Goal: Information Seeking & Learning: Learn about a topic

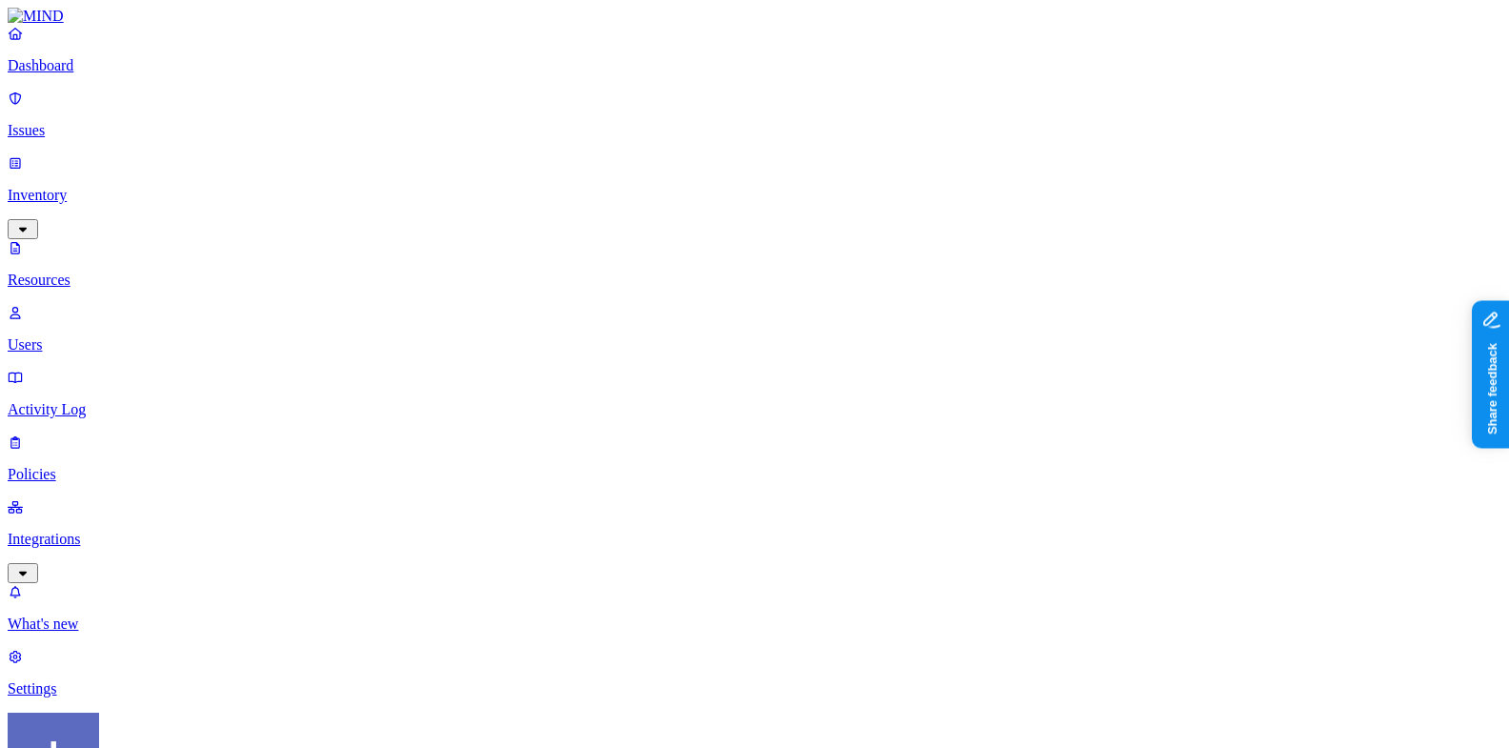
click at [595, 166] on div "PCI" at bounding box center [595, 184] width 0 height 36
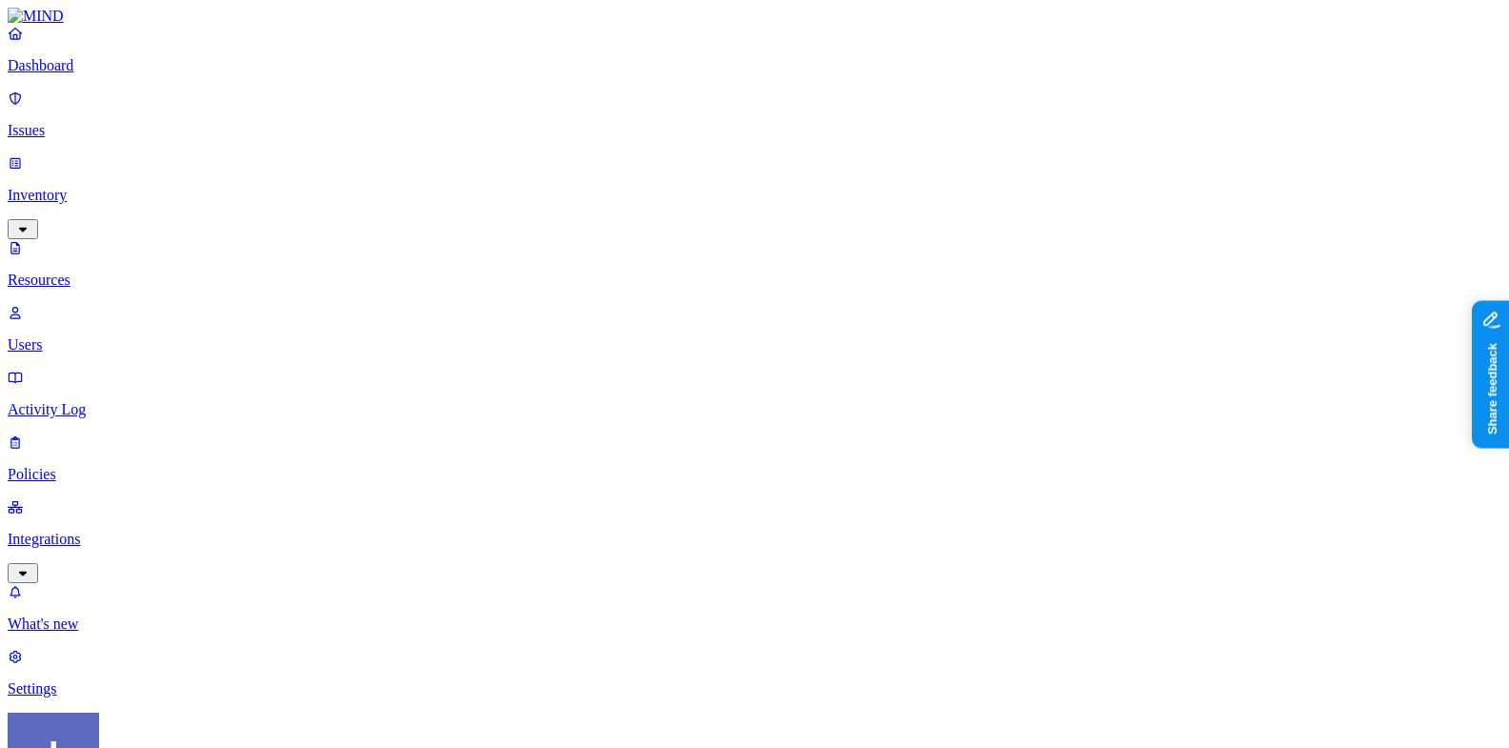
click at [595, 149] on div "PCI" at bounding box center [595, 177] width 0 height 56
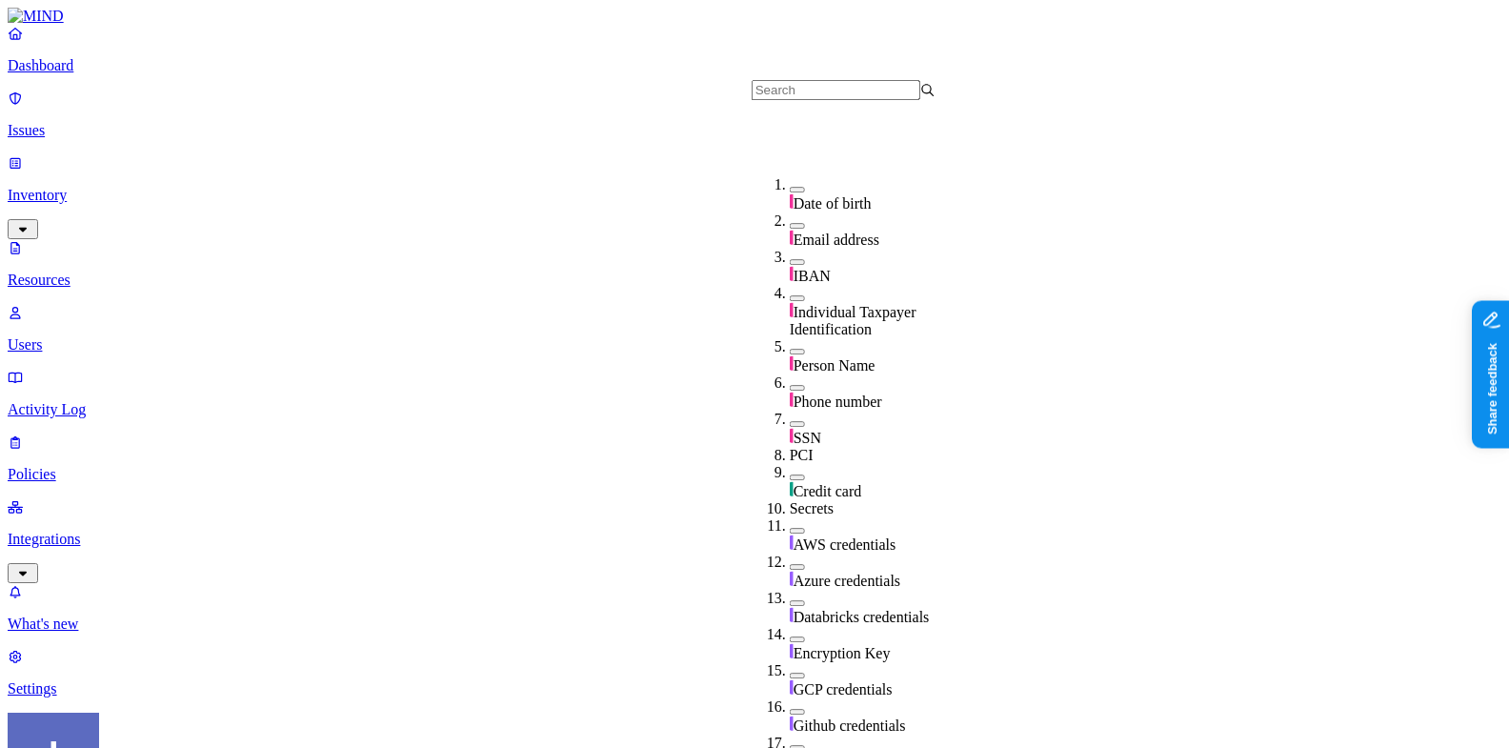
scroll to position [228, 0]
click at [829, 483] on span "Credit card" at bounding box center [828, 491] width 69 height 16
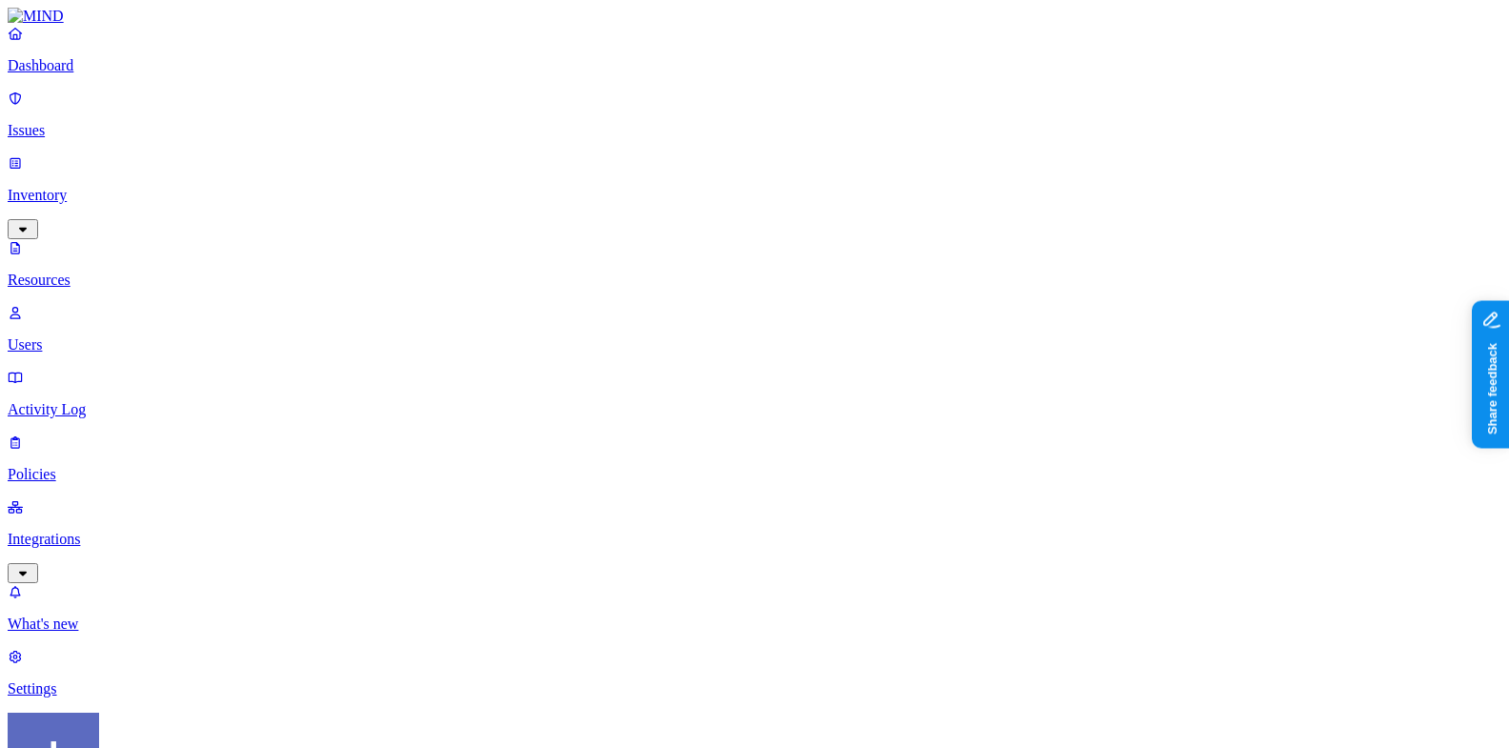
scroll to position [311, 0]
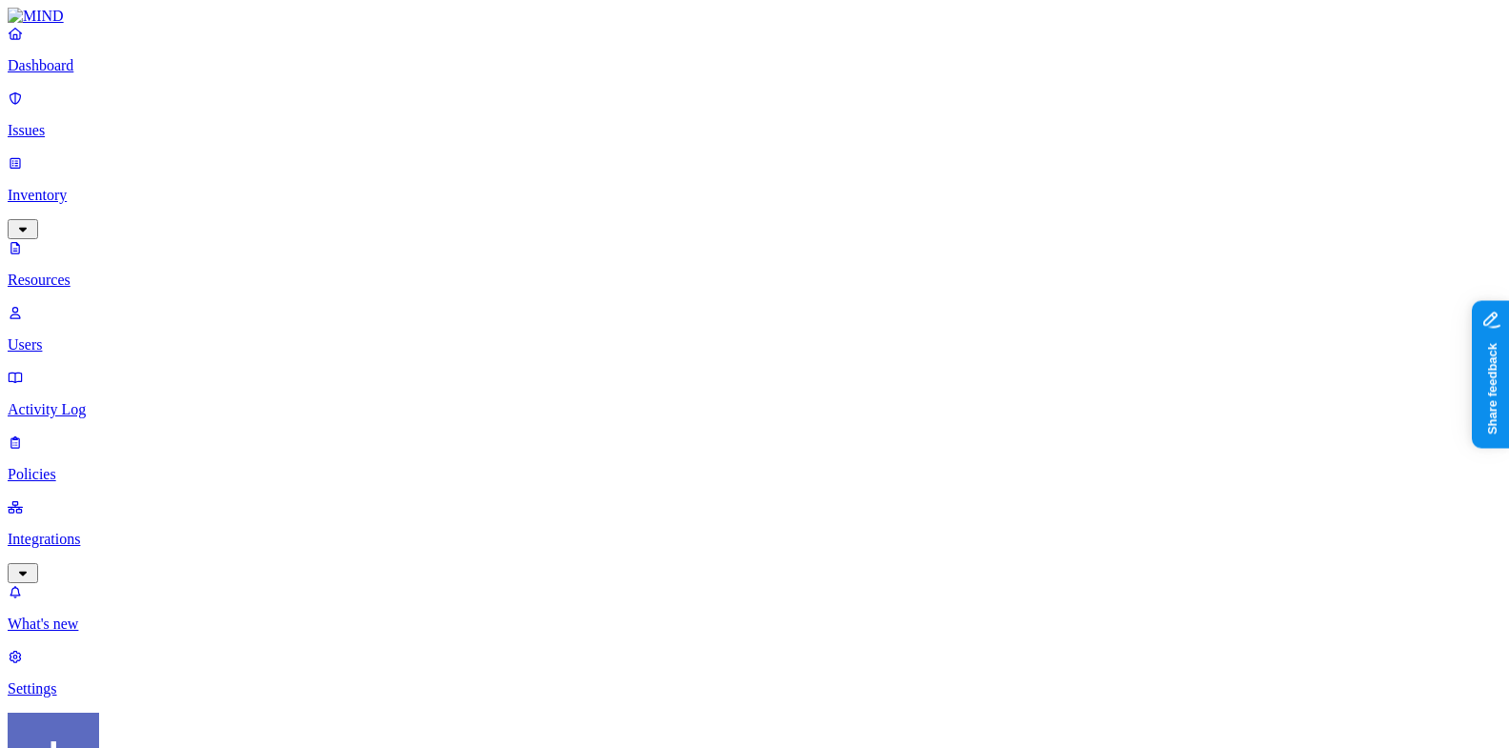
scroll to position [237, 0]
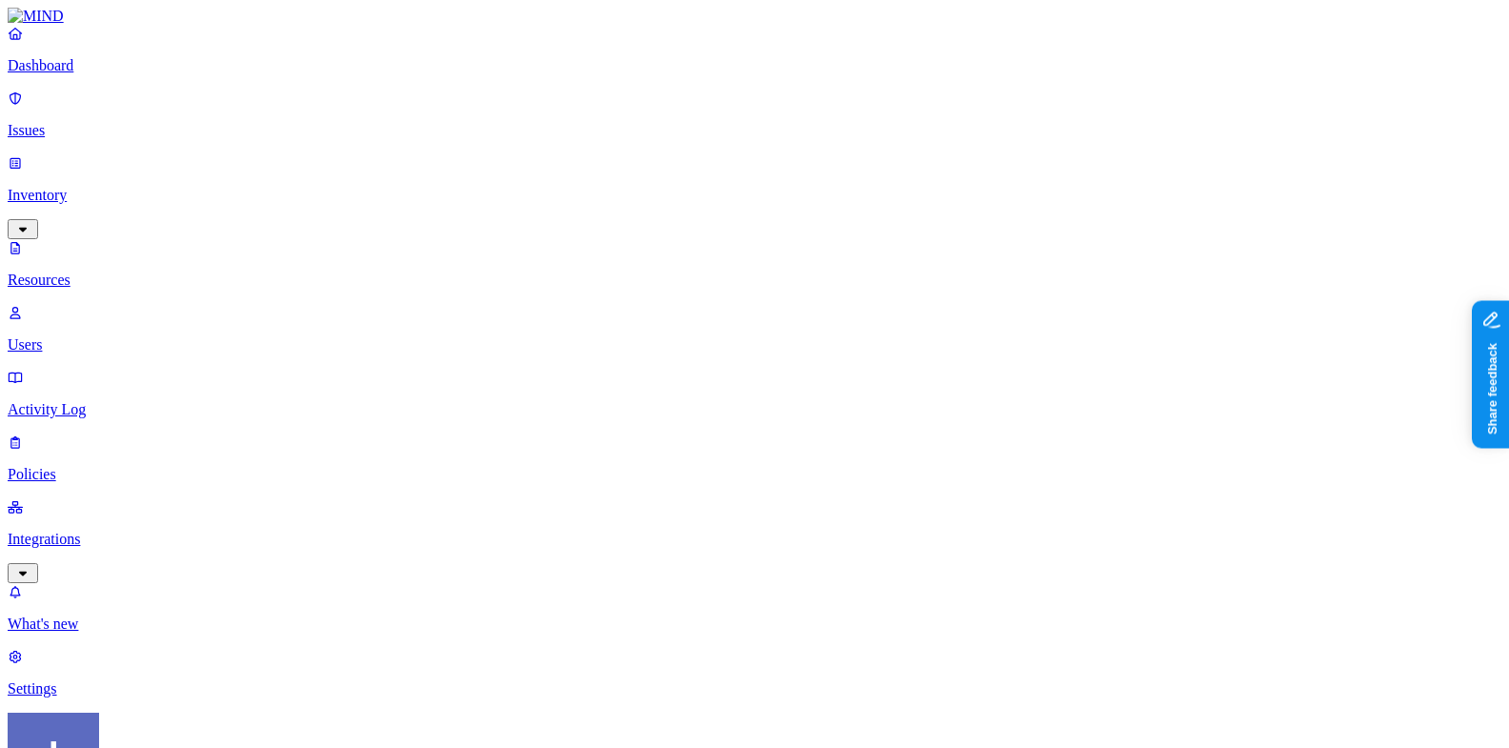
scroll to position [163, 0]
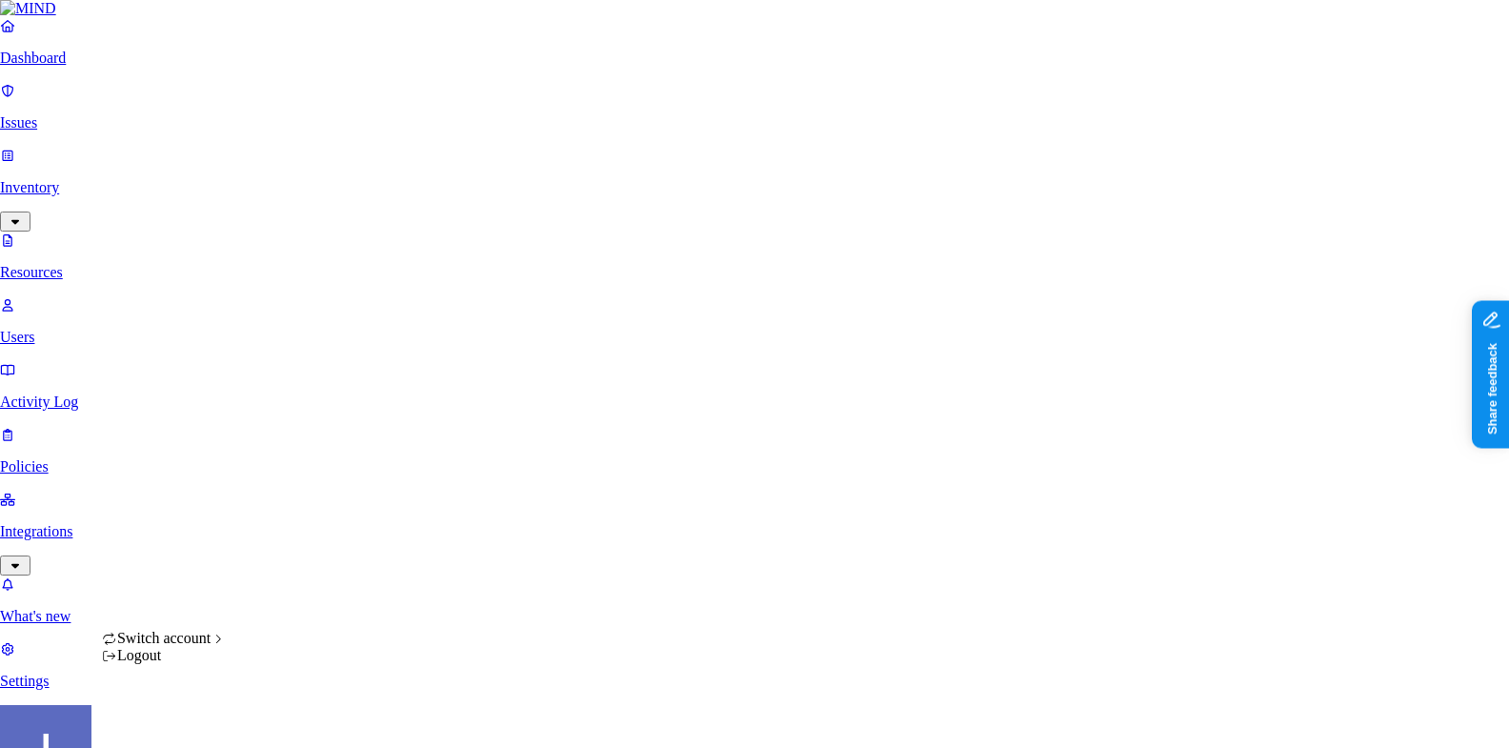
click at [175, 726] on html "Dashboard Issues Inventory Resources Users Activity Log Policies Integrations W…" at bounding box center [754, 642] width 1509 height 1284
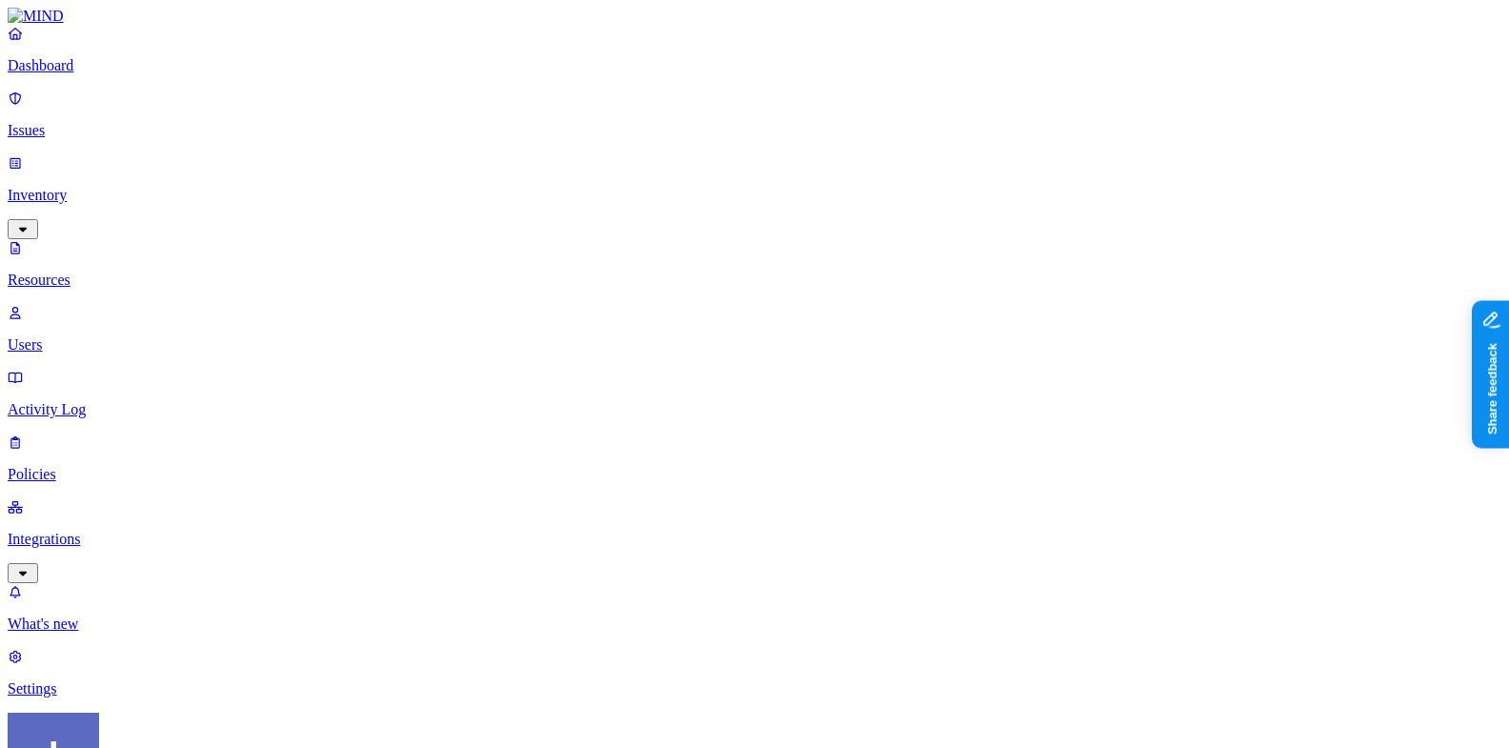
click at [188, 721] on html "Dashboard Issues Inventory Resources Users Activity Log Policies Integrations W…" at bounding box center [754, 646] width 1509 height 1292
click at [180, 722] on html "Dashboard Issues Inventory Resources Users Activity Log Policies Integrations W…" at bounding box center [754, 646] width 1509 height 1292
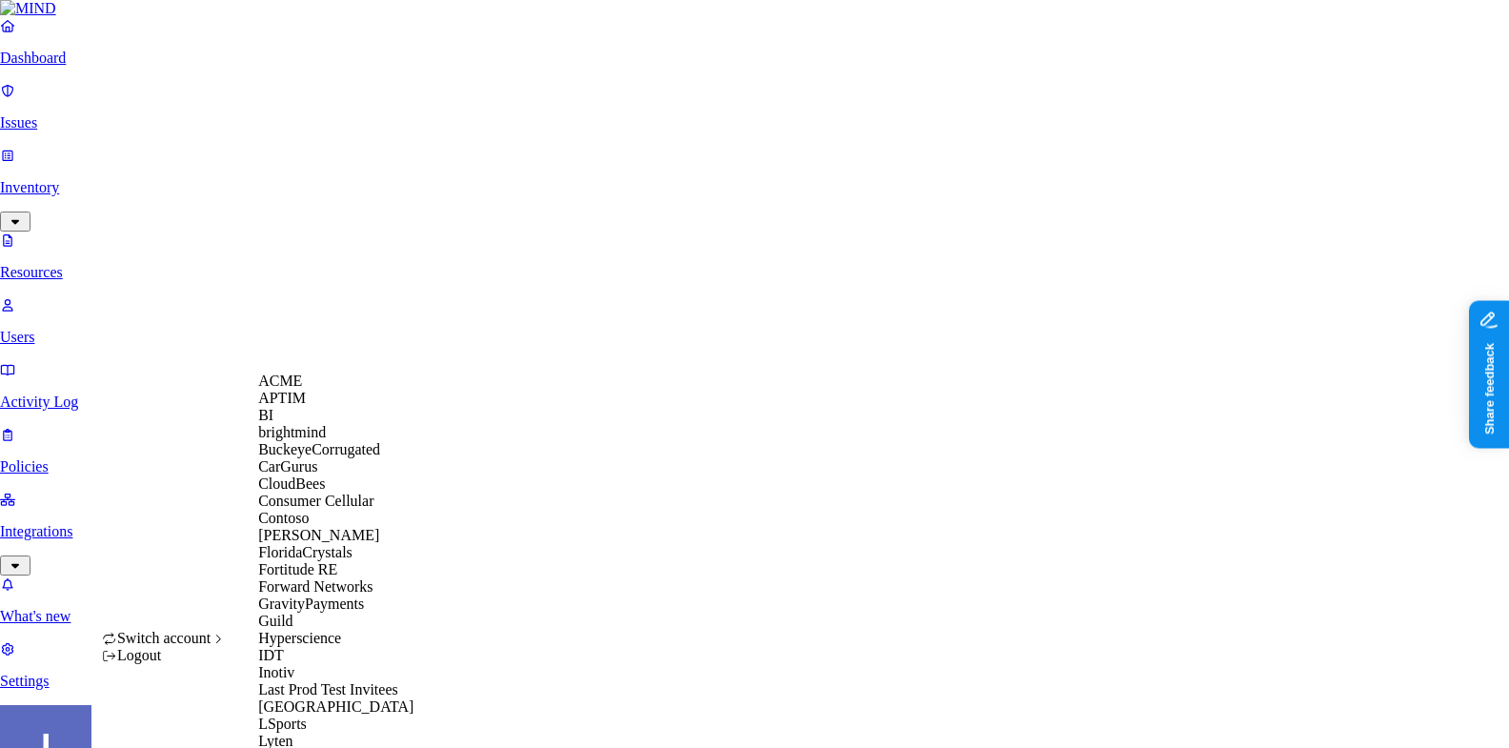
scroll to position [661, 0]
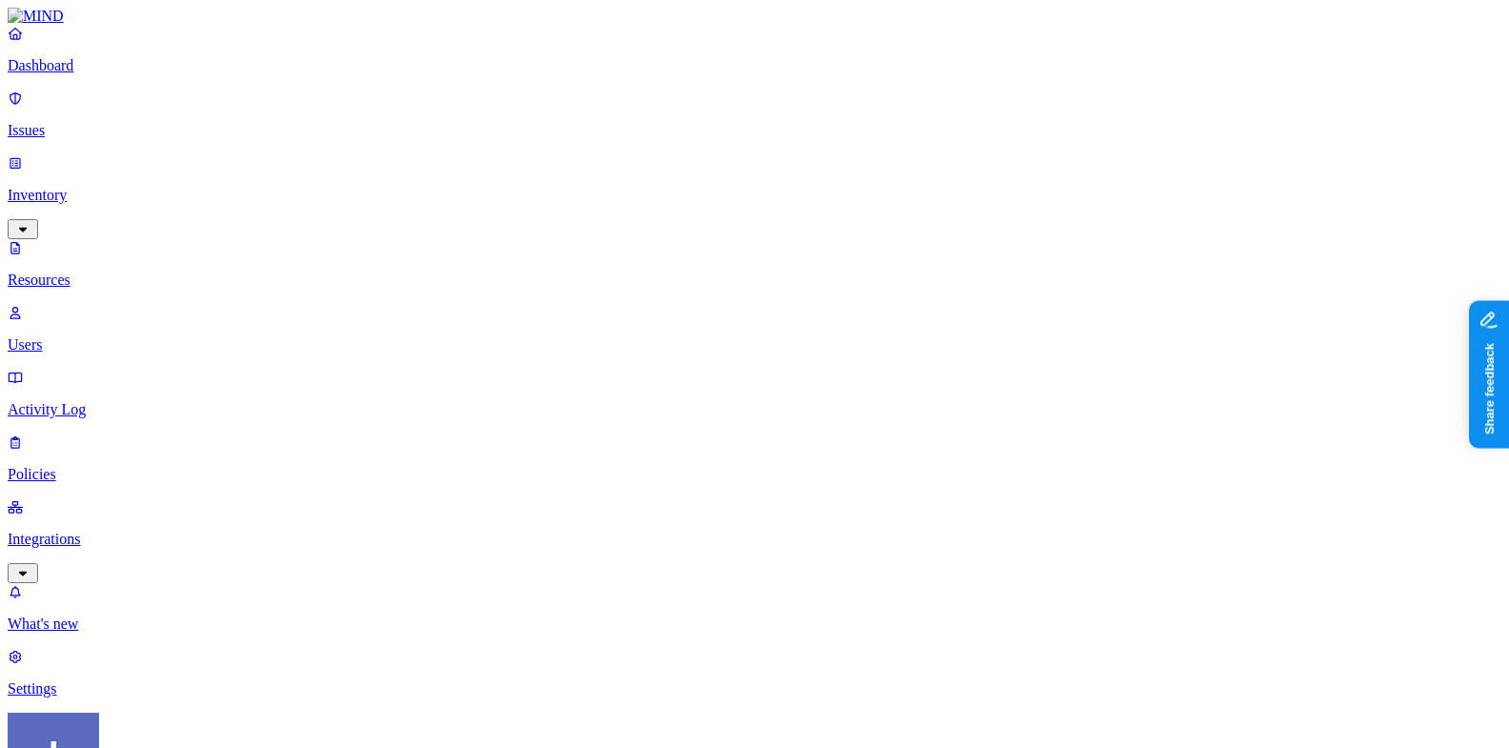
click at [87, 531] on p "Integrations" at bounding box center [755, 539] width 1494 height 17
click at [88, 551] on p "Endpoints" at bounding box center [755, 559] width 1494 height 17
click at [122, 187] on p "Inventory" at bounding box center [755, 195] width 1494 height 17
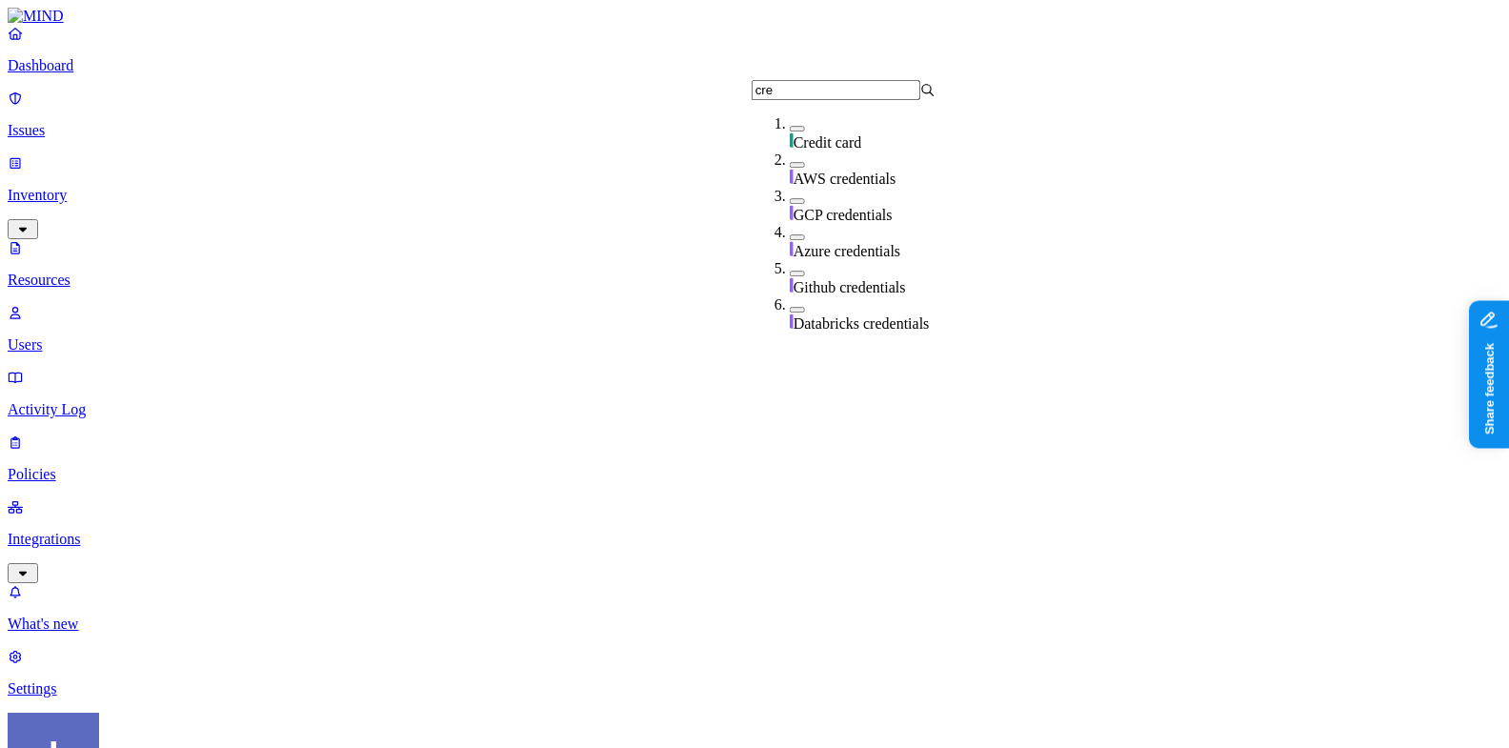
type input "cre"
click at [810, 134] on span "Credit card" at bounding box center [828, 142] width 69 height 16
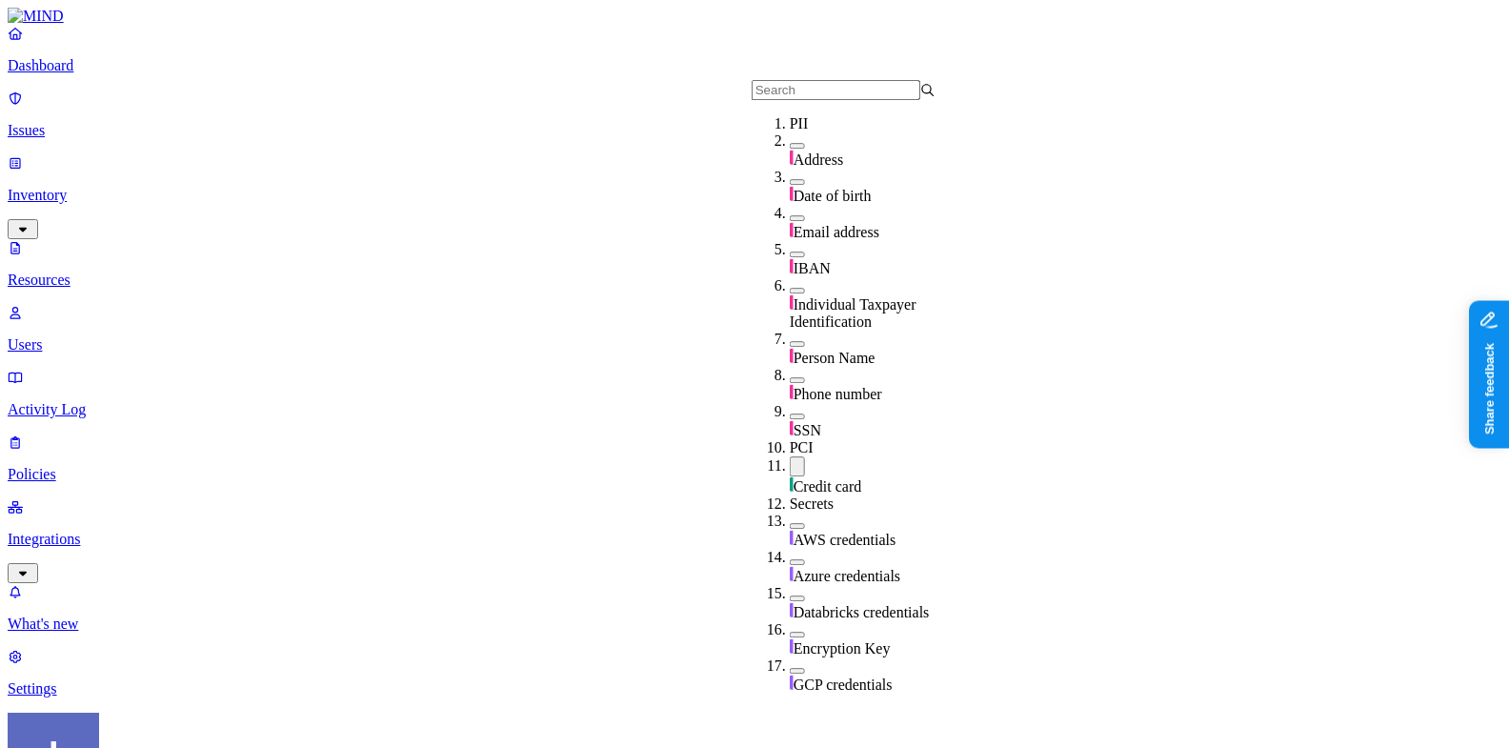
scroll to position [136, 0]
